Goal: Task Accomplishment & Management: Complete application form

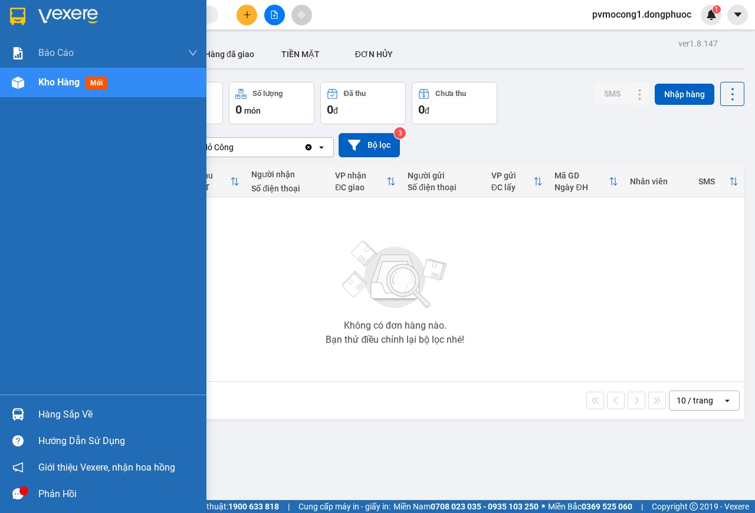
click at [29, 406] on div "Hàng sắp về" at bounding box center [103, 414] width 206 height 27
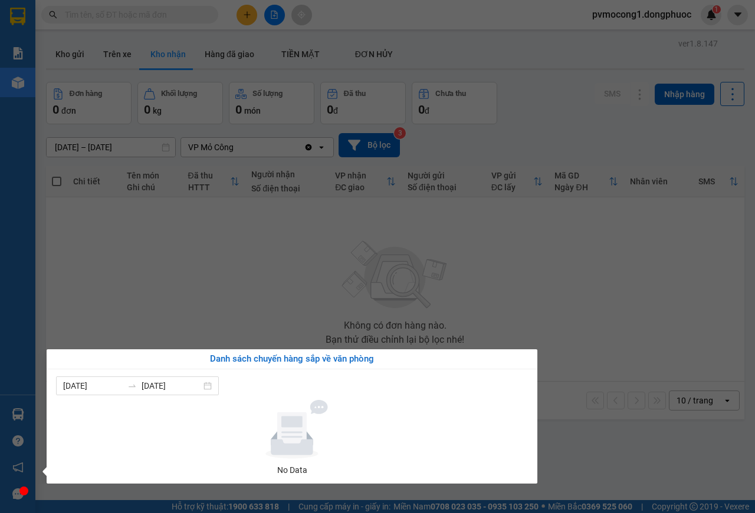
click at [275, 247] on section "Kết quả tìm kiếm ( 1 ) Bộ lọc Mã ĐH Trạng thái Món hàng Tổng cước Chưa cước Nhã…" at bounding box center [377, 256] width 755 height 513
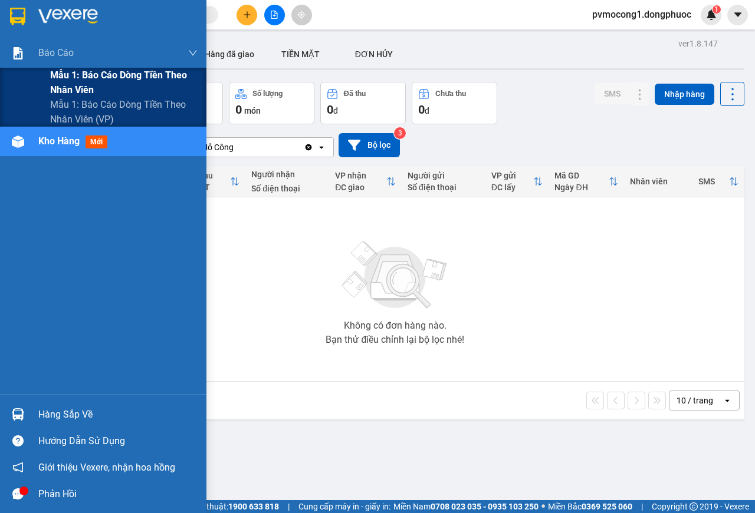
click at [75, 83] on span "Mẫu 1: Báo cáo dòng tiền theo nhân viên" at bounding box center [123, 82] width 147 height 29
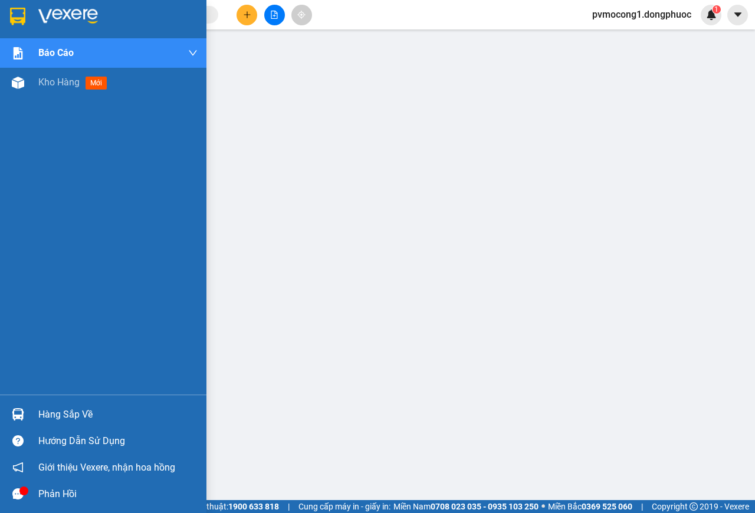
click at [54, 17] on img at bounding box center [68, 17] width 60 height 18
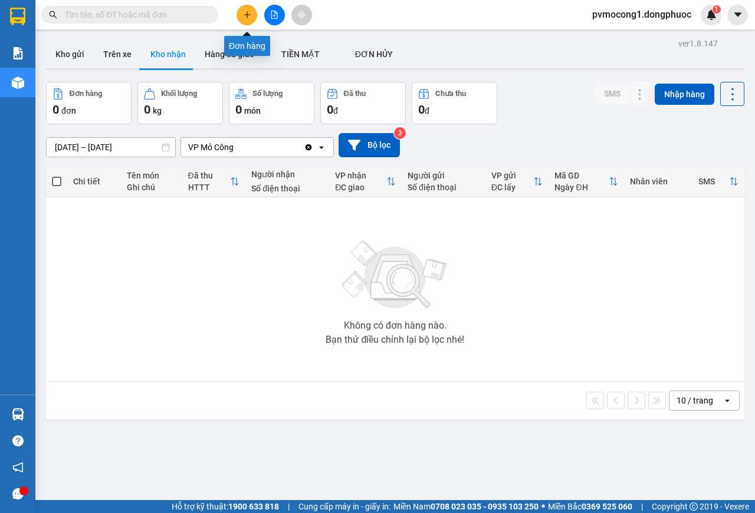
click at [244, 17] on icon "plus" at bounding box center [247, 15] width 8 height 8
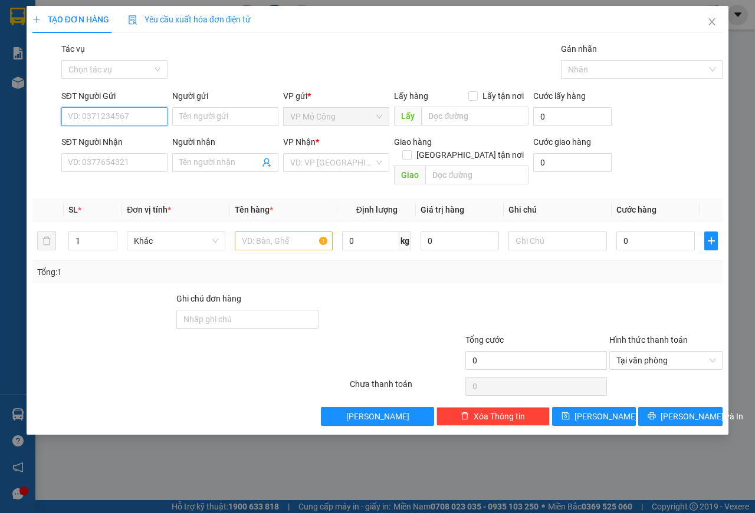
click at [125, 113] on input "SĐT Người Gửi" at bounding box center [114, 116] width 106 height 19
type input "0985822575"
click at [192, 121] on input "Người gửi" at bounding box center [225, 116] width 106 height 19
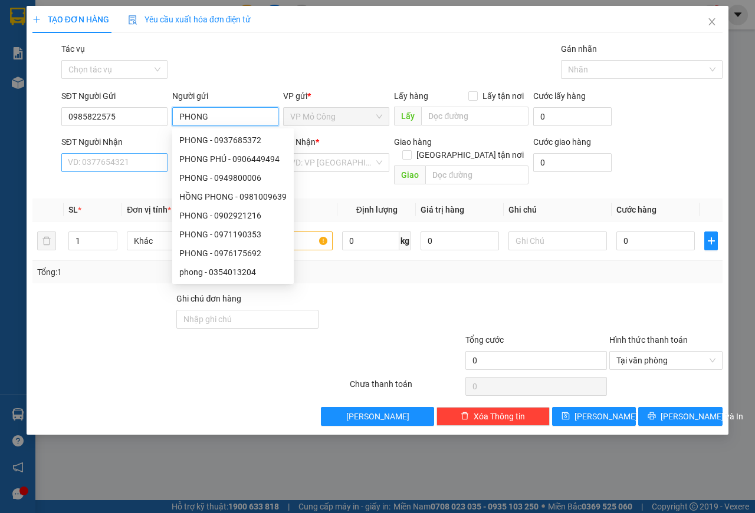
type input "PHONG"
click at [117, 160] on input "SĐT Người Nhận" at bounding box center [114, 162] width 106 height 19
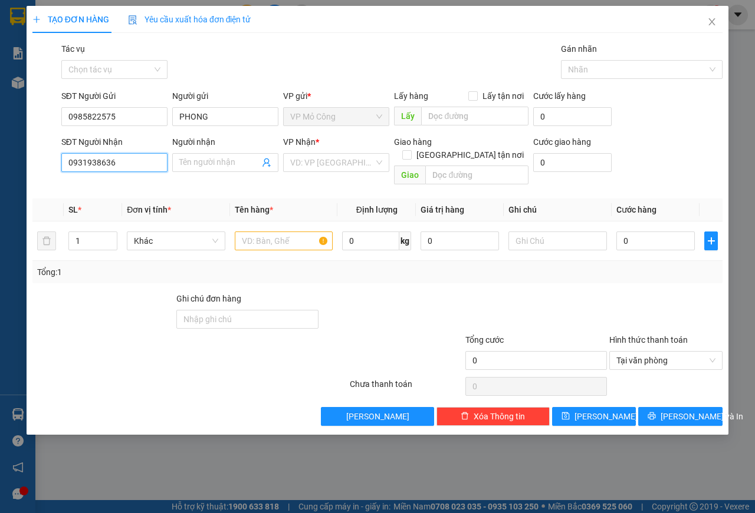
click at [85, 169] on input "0931938636" at bounding box center [114, 162] width 106 height 19
type input "0931938636"
click at [196, 160] on input "Người nhận" at bounding box center [219, 162] width 80 height 13
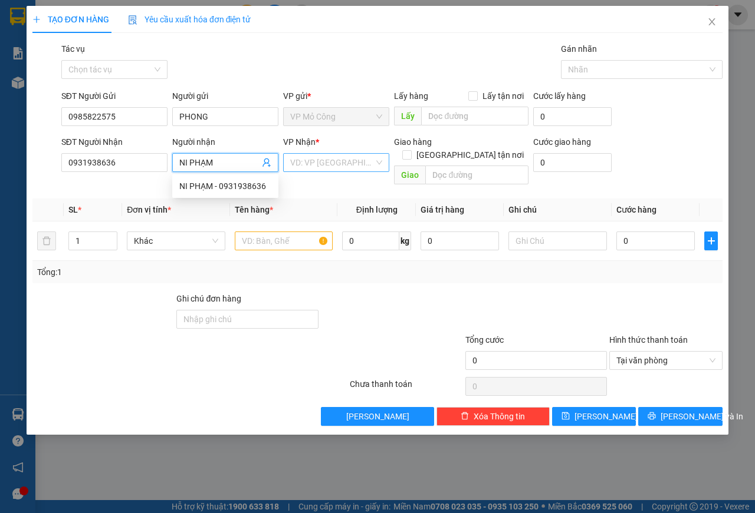
type input "NI PHẠM"
click at [329, 163] on input "search" at bounding box center [332, 163] width 84 height 18
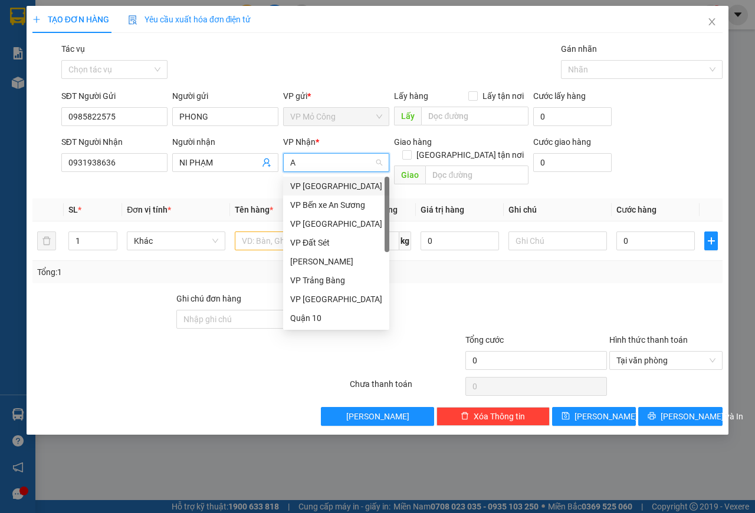
type input "AN"
click at [331, 186] on div "VP Bến xe An Sương" at bounding box center [336, 186] width 92 height 13
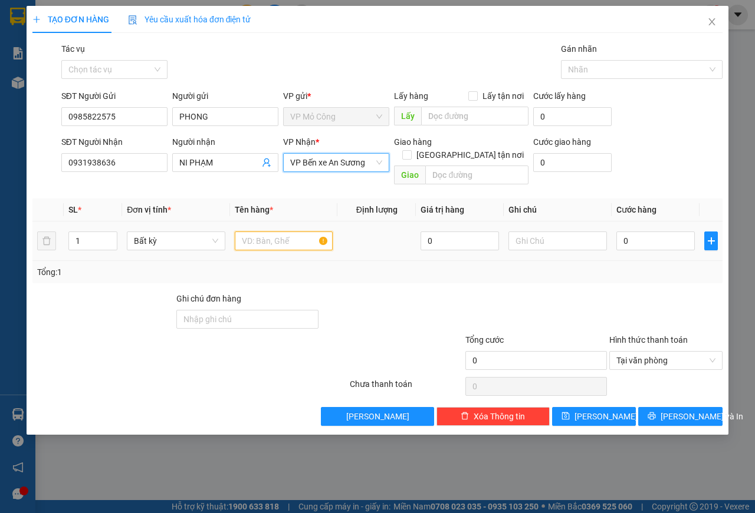
click at [279, 232] on input "text" at bounding box center [284, 241] width 98 height 19
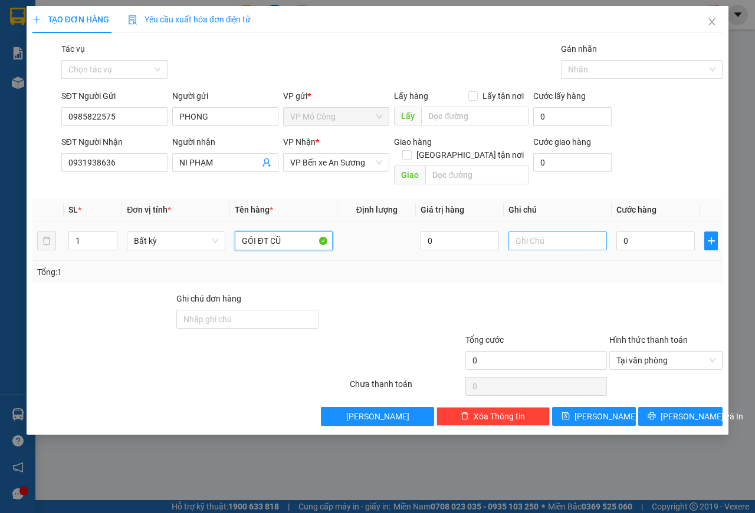
type input "GÓI ĐT CŨ"
click at [519, 232] on input "text" at bounding box center [557, 241] width 98 height 19
type input "KNP, HƯ K ĐỀN"
click at [665, 232] on input "0" at bounding box center [655, 241] width 78 height 19
type input "2"
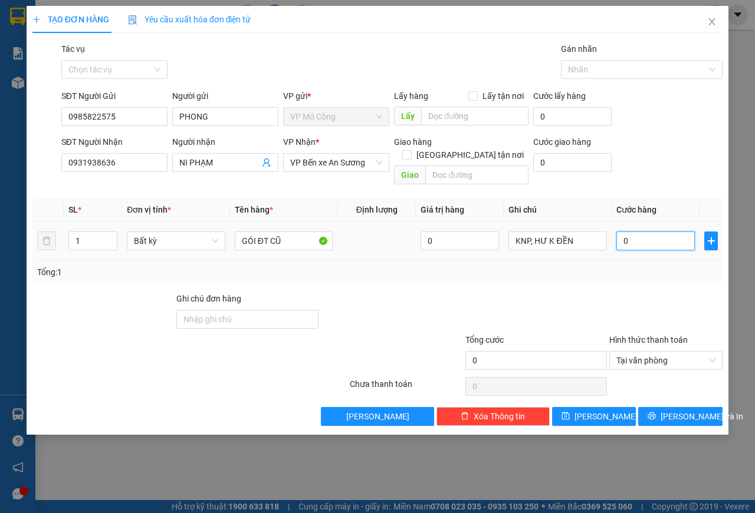
type input "2"
type input "25"
type input "250"
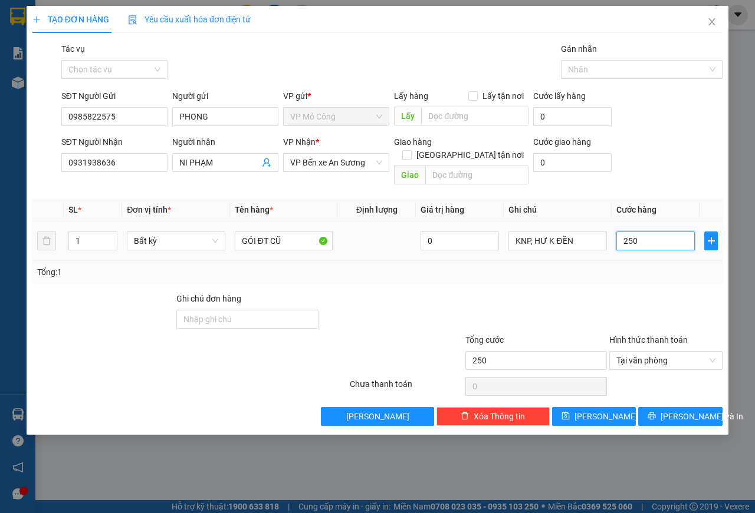
type input "2.500"
type input "25.000"
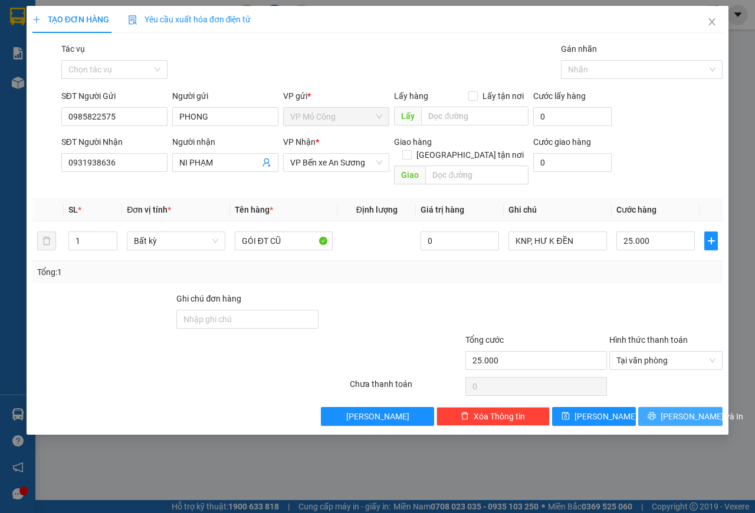
click at [670, 410] on span "[PERSON_NAME] và In" at bounding box center [701, 416] width 83 height 13
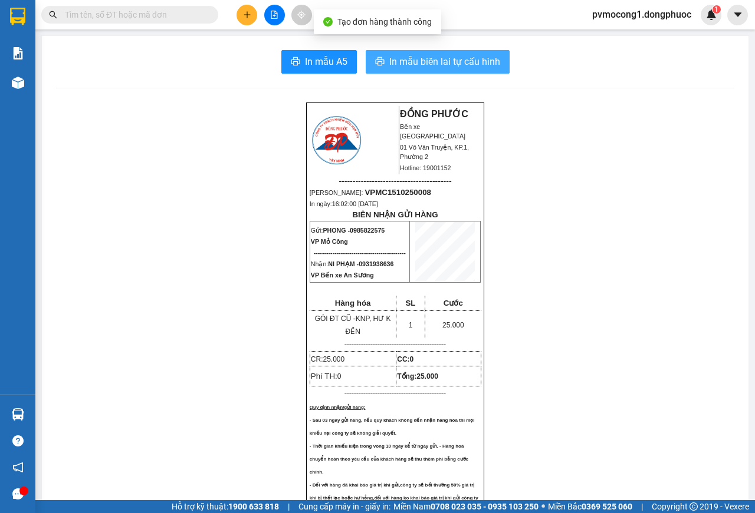
click at [471, 60] on span "In mẫu biên lai tự cấu hình" at bounding box center [444, 61] width 111 height 15
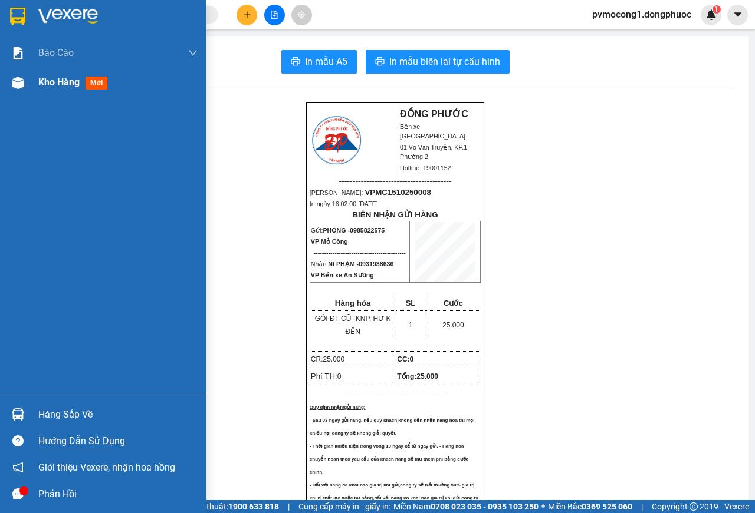
click at [22, 81] on img at bounding box center [18, 83] width 12 height 12
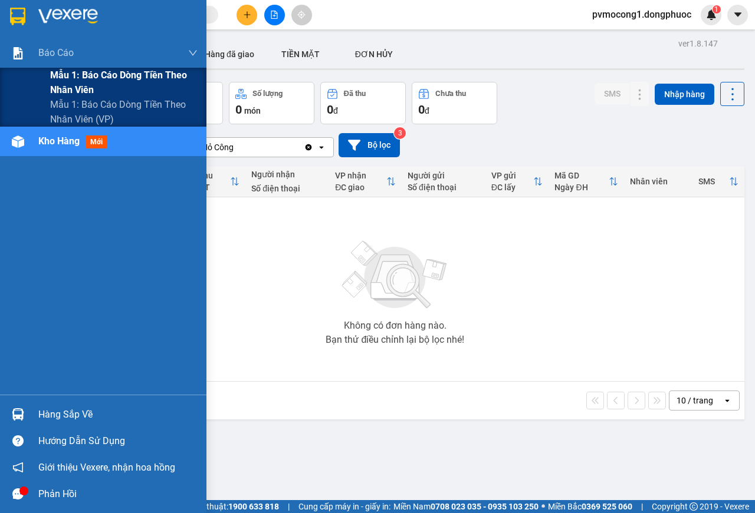
click at [77, 81] on span "Mẫu 1: Báo cáo dòng tiền theo nhân viên" at bounding box center [123, 82] width 147 height 29
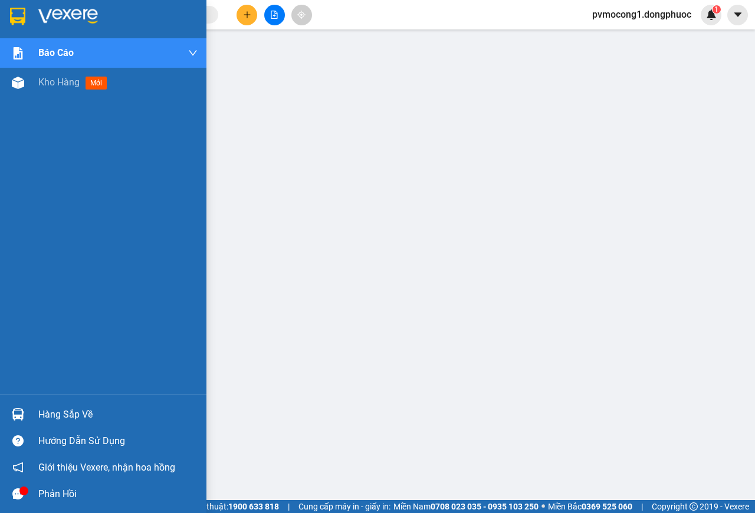
click at [50, 11] on img at bounding box center [68, 17] width 60 height 18
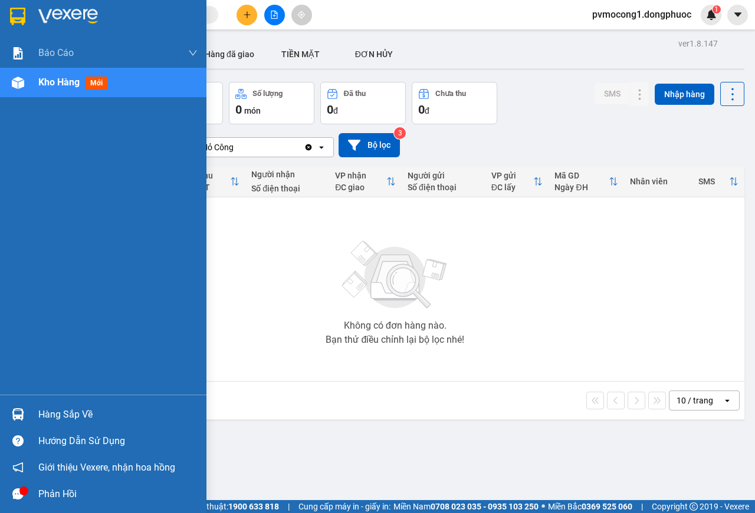
click at [46, 416] on div "Hàng sắp về" at bounding box center [117, 415] width 159 height 18
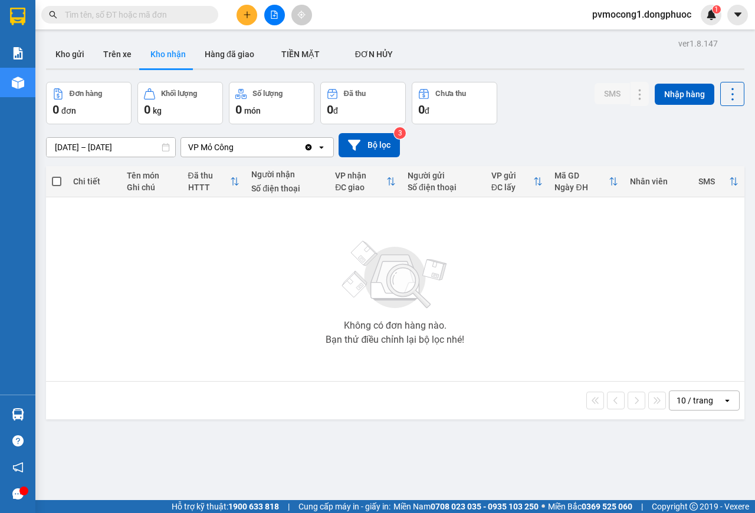
click at [140, 333] on section "Kết quả tìm kiếm ( 1 ) Bộ lọc Mã ĐH Trạng thái Món hàng Tổng cước Chưa cước Nhã…" at bounding box center [377, 256] width 755 height 513
